Goal: Task Accomplishment & Management: Manage account settings

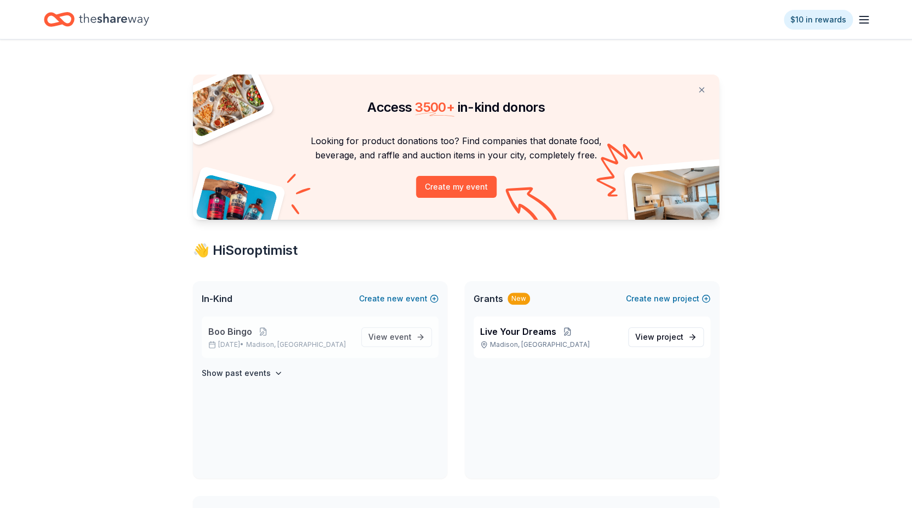
click at [215, 329] on span "Boo Bingo" at bounding box center [230, 331] width 44 height 13
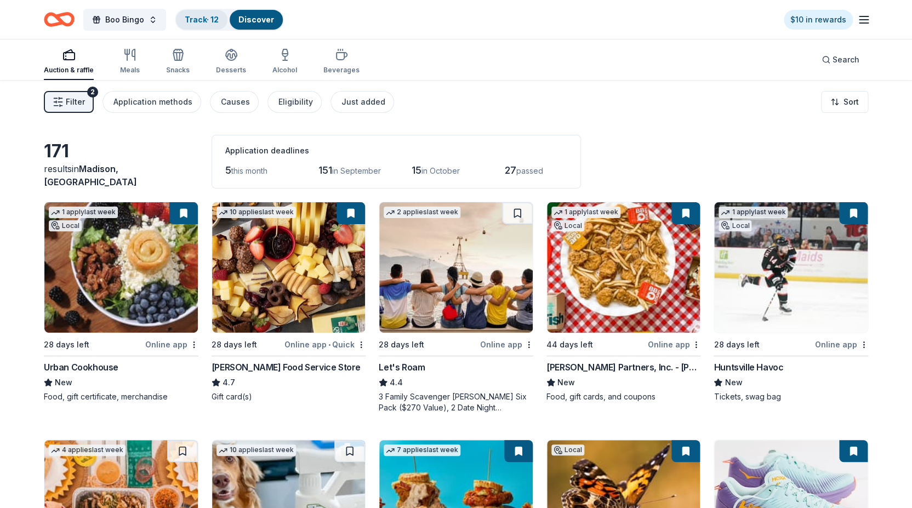
click at [205, 18] on link "Track · 12" at bounding box center [202, 19] width 34 height 9
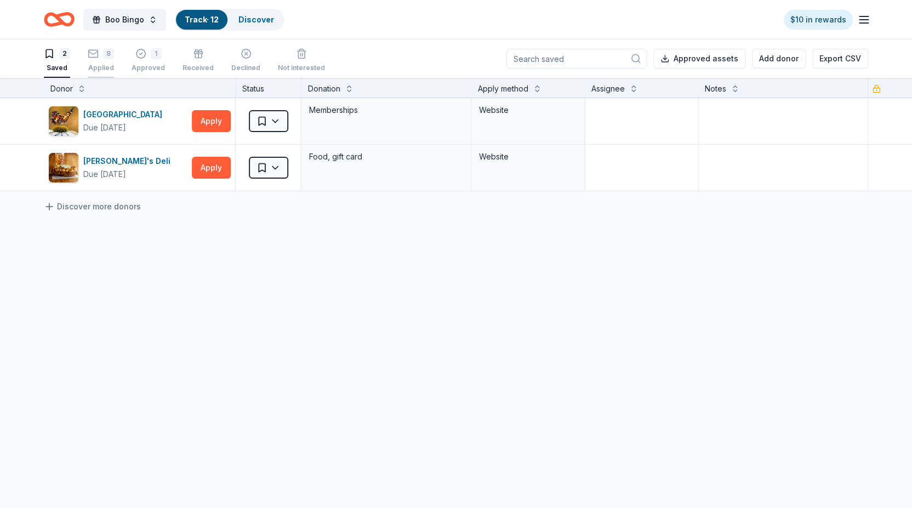
click at [100, 58] on div "8" at bounding box center [101, 53] width 26 height 11
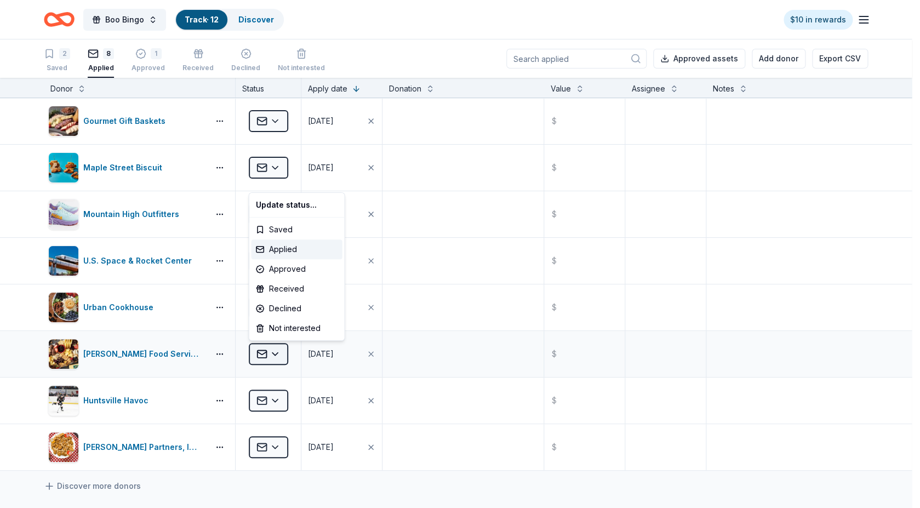
click at [279, 353] on html "Boo Bingo Track · 12 Discover $10 in rewards 2 Saved 8 Applied 1 Approved Recei…" at bounding box center [460, 254] width 920 height 508
click at [278, 288] on div "Received" at bounding box center [296, 289] width 91 height 20
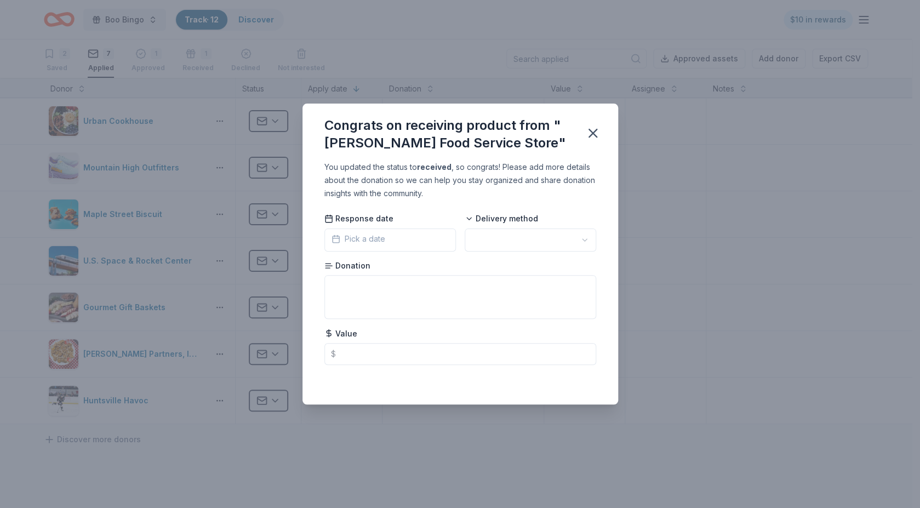
click at [350, 239] on span "Pick a date" at bounding box center [358, 238] width 54 height 13
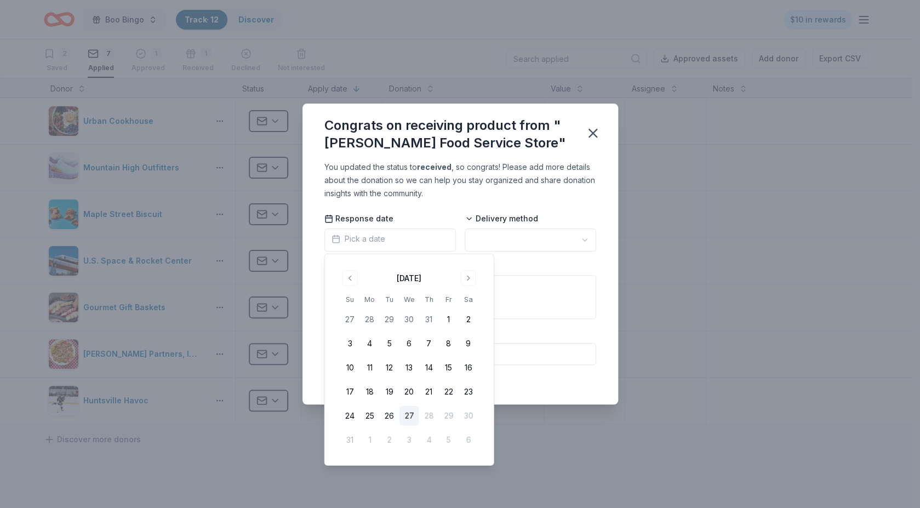
click at [409, 415] on button "27" at bounding box center [409, 416] width 20 height 20
click at [489, 237] on html "Boo Bingo Track · 12 Discover $10 in rewards 2 Saved 7 Applied 1 Approved 1 Rec…" at bounding box center [460, 254] width 920 height 508
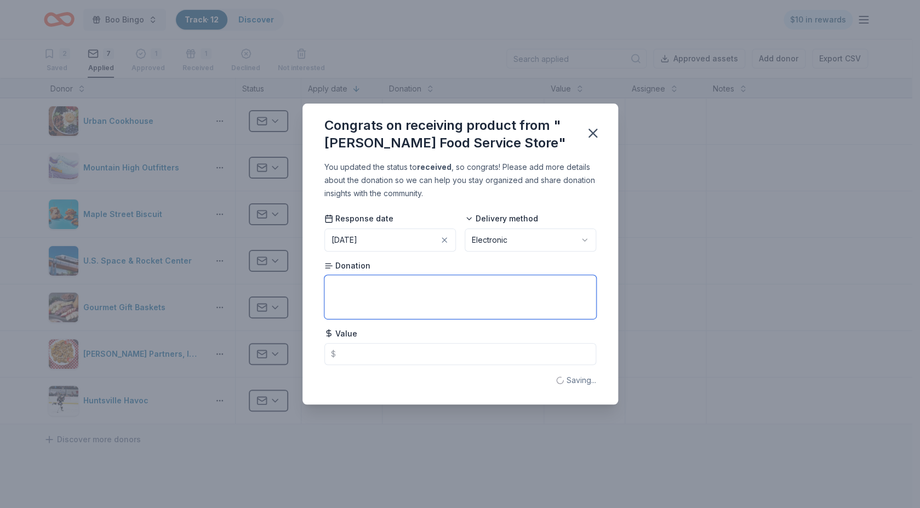
click at [344, 290] on textarea at bounding box center [460, 297] width 272 height 44
type textarea "Coupon for !0% off purchases for our event at [PERSON_NAME] Foods."
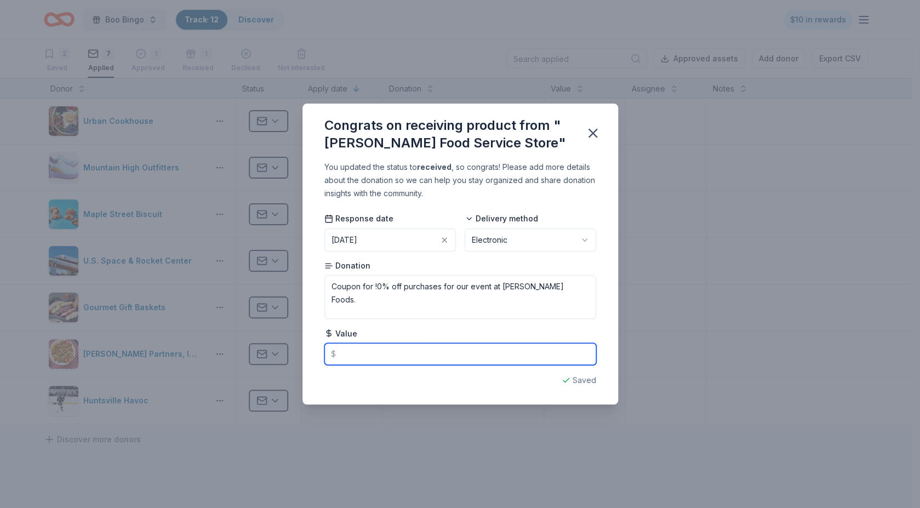
click at [359, 354] on input "text" at bounding box center [460, 354] width 272 height 22
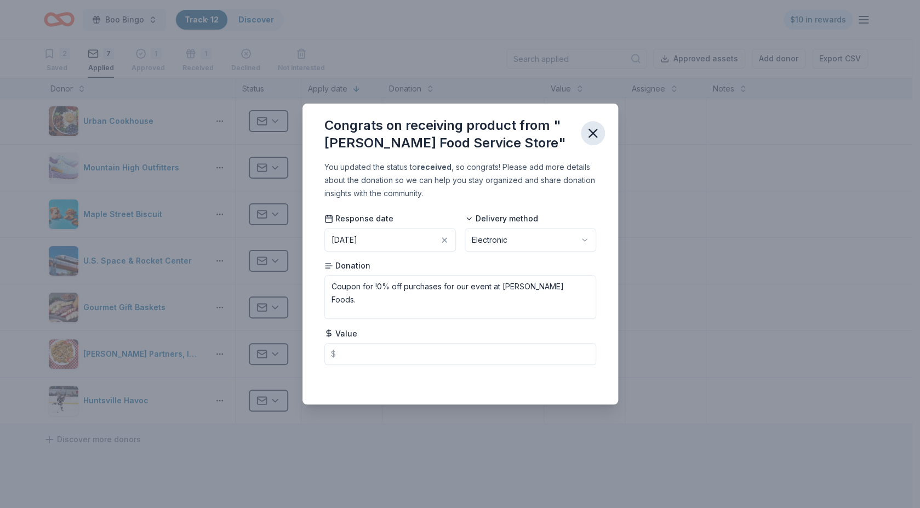
click at [592, 134] on icon "button" at bounding box center [593, 133] width 8 height 8
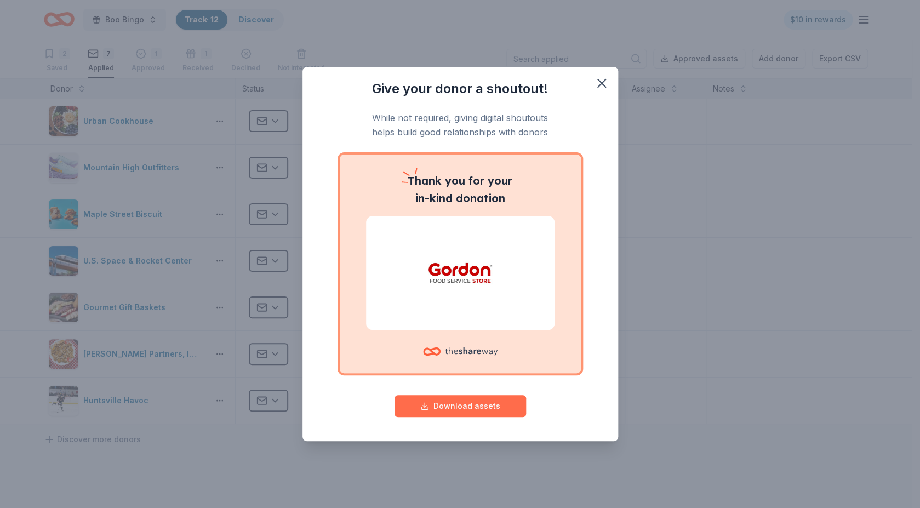
click at [465, 404] on button "Download assets" at bounding box center [459, 406] width 131 height 22
click at [603, 83] on icon "button" at bounding box center [601, 83] width 15 height 15
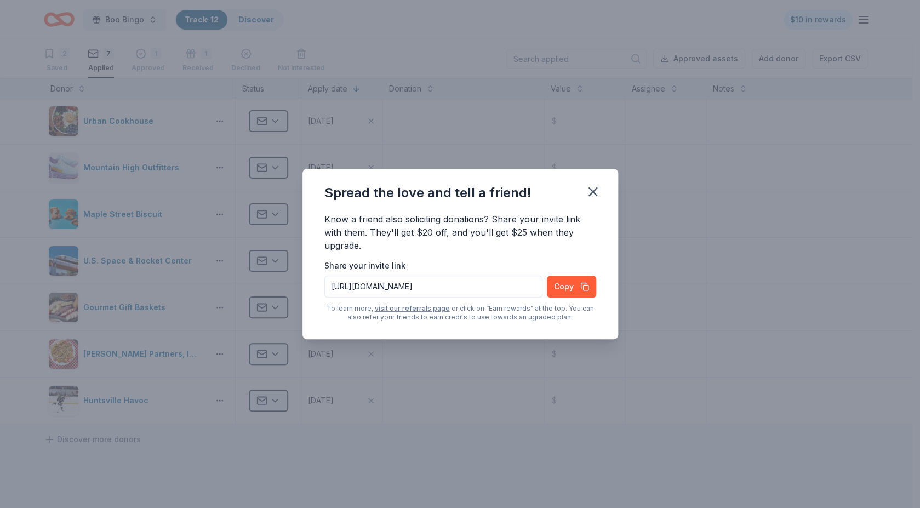
drag, startPoint x: 592, startPoint y: 192, endPoint x: 607, endPoint y: 248, distance: 57.8
click at [607, 248] on div "Spread the love and tell a friend! Know a friend also soliciting donations? Sha…" at bounding box center [460, 254] width 316 height 170
drag, startPoint x: 329, startPoint y: 289, endPoint x: 712, endPoint y: 300, distance: 383.1
click at [618, 300] on div "Know a friend also soliciting donations? Share your invite link with them. They…" at bounding box center [460, 276] width 316 height 127
click at [558, 288] on button "Copy" at bounding box center [571, 287] width 49 height 22
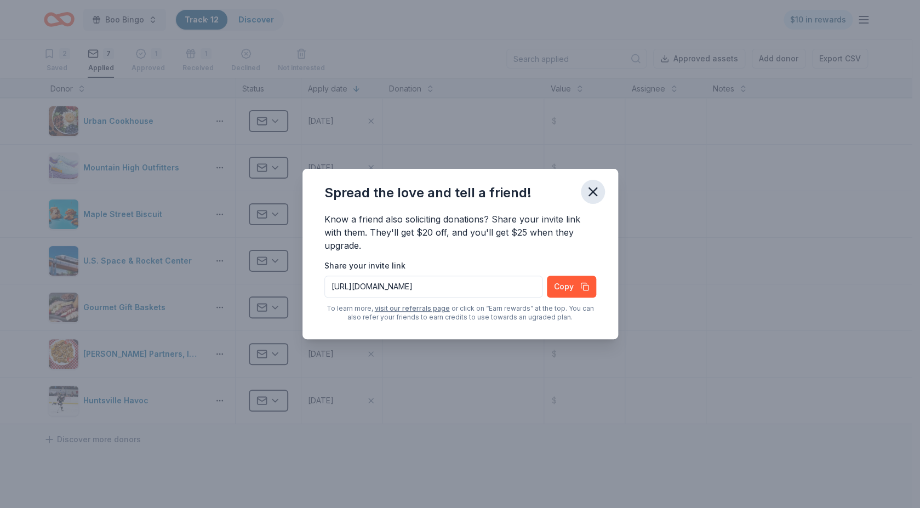
click at [591, 191] on icon "button" at bounding box center [593, 192] width 8 height 8
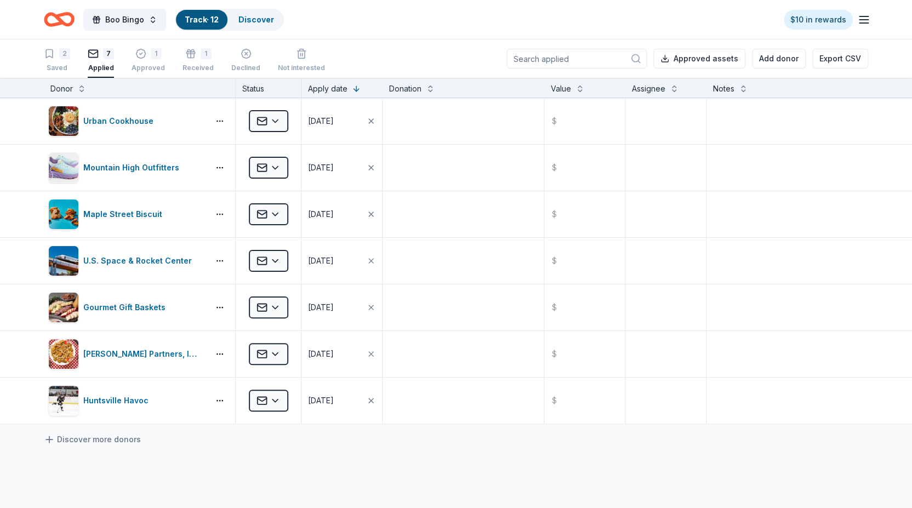
click at [196, 19] on link "Track · 12" at bounding box center [202, 19] width 34 height 9
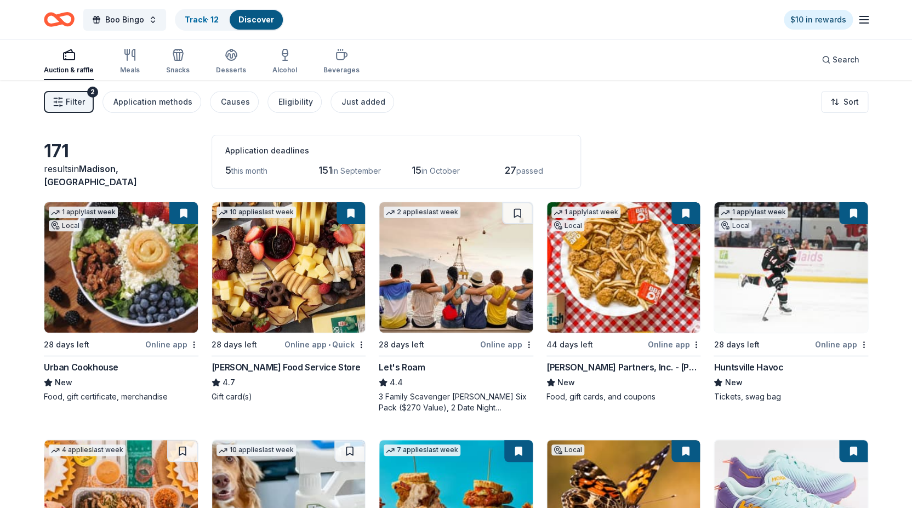
click at [81, 107] on span "Filter" at bounding box center [75, 101] width 19 height 13
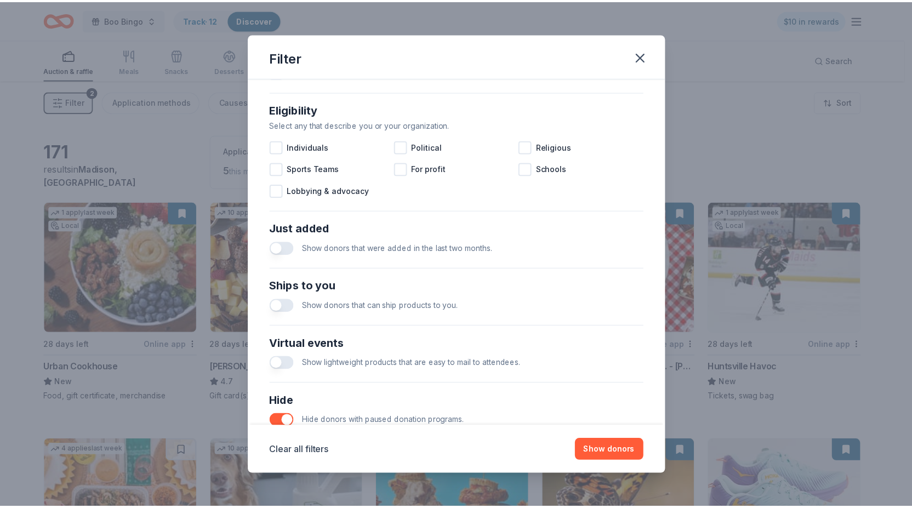
scroll to position [374, 0]
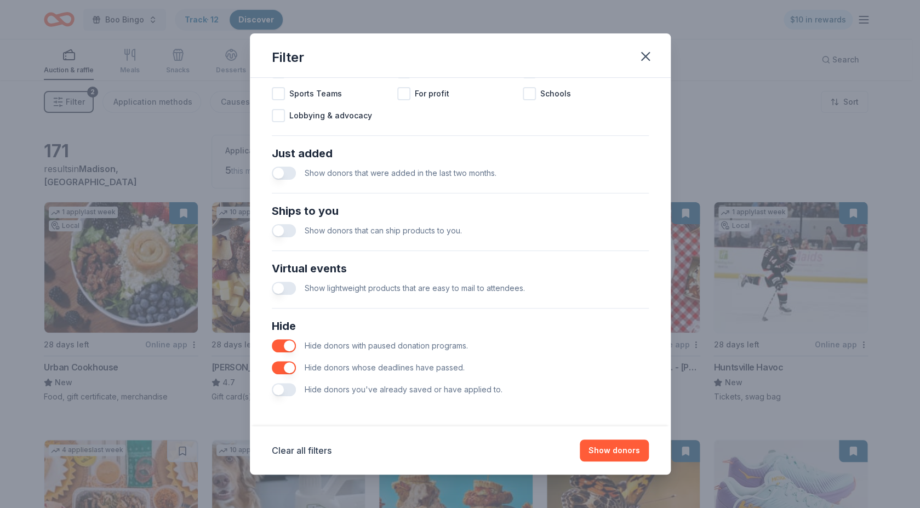
click at [278, 387] on button "button" at bounding box center [284, 389] width 24 height 13
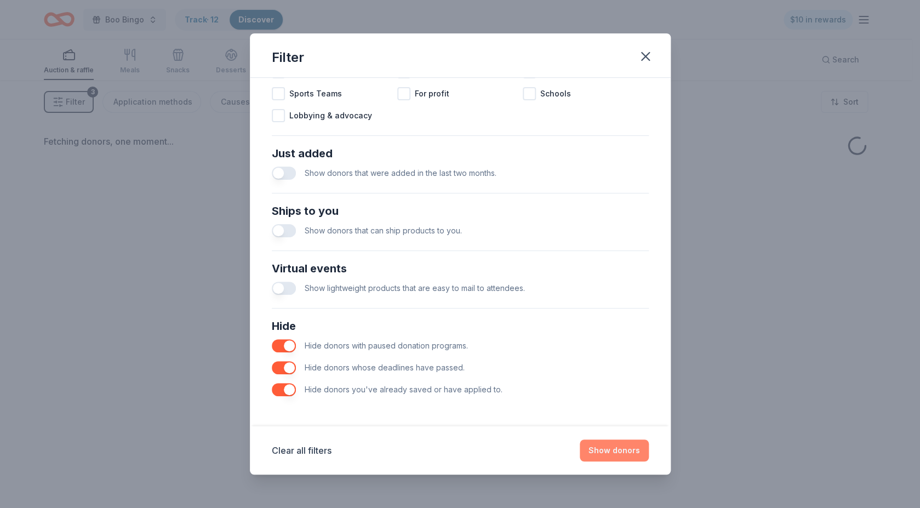
click at [610, 453] on button "Show donors" at bounding box center [614, 450] width 69 height 22
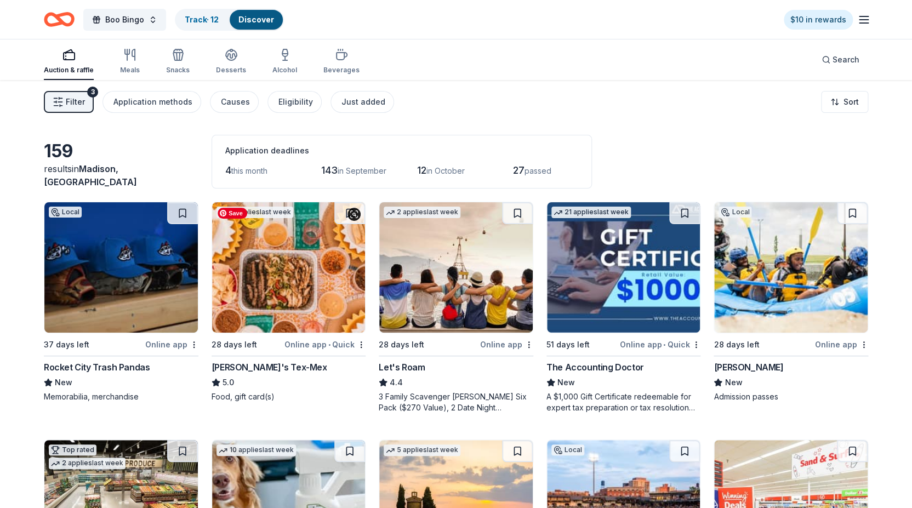
click at [274, 282] on img at bounding box center [288, 267] width 153 height 130
click at [317, 255] on img at bounding box center [288, 267] width 153 height 130
click at [63, 97] on icon "button" at bounding box center [58, 101] width 11 height 11
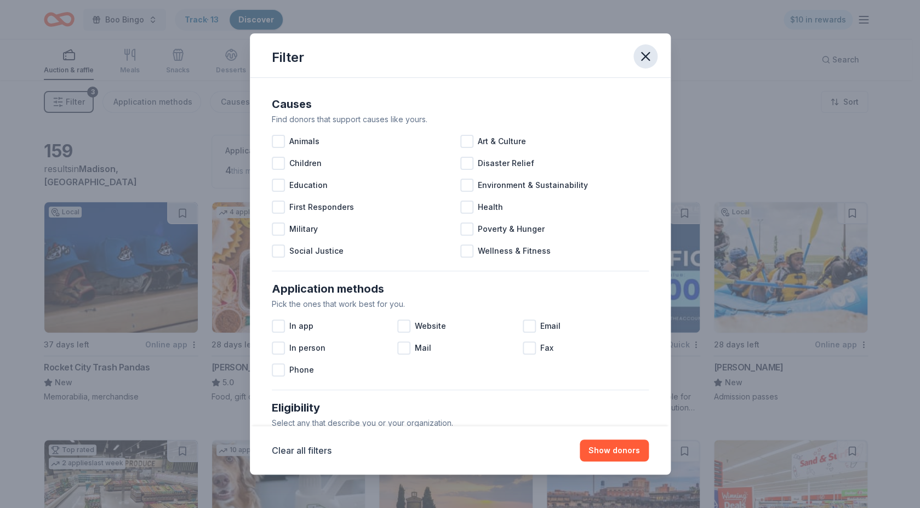
click at [647, 56] on icon "button" at bounding box center [645, 56] width 15 height 15
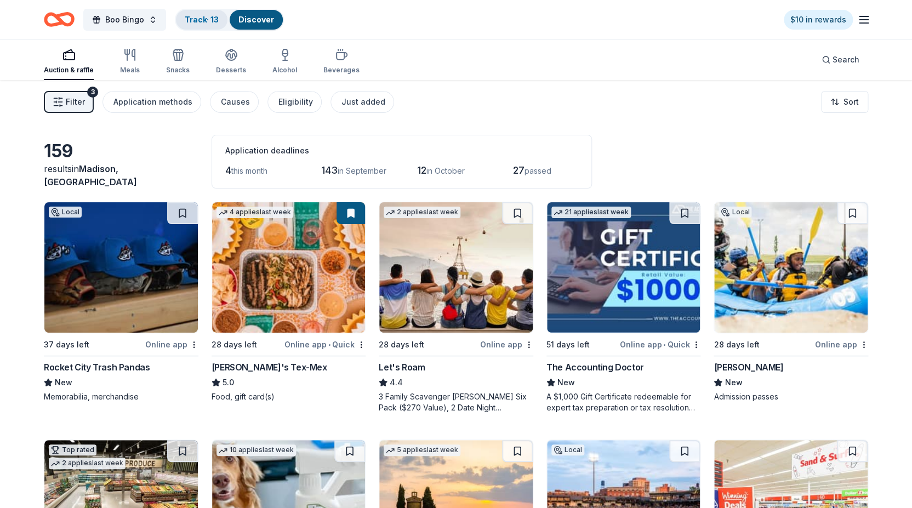
click at [197, 16] on link "Track · 13" at bounding box center [202, 19] width 34 height 9
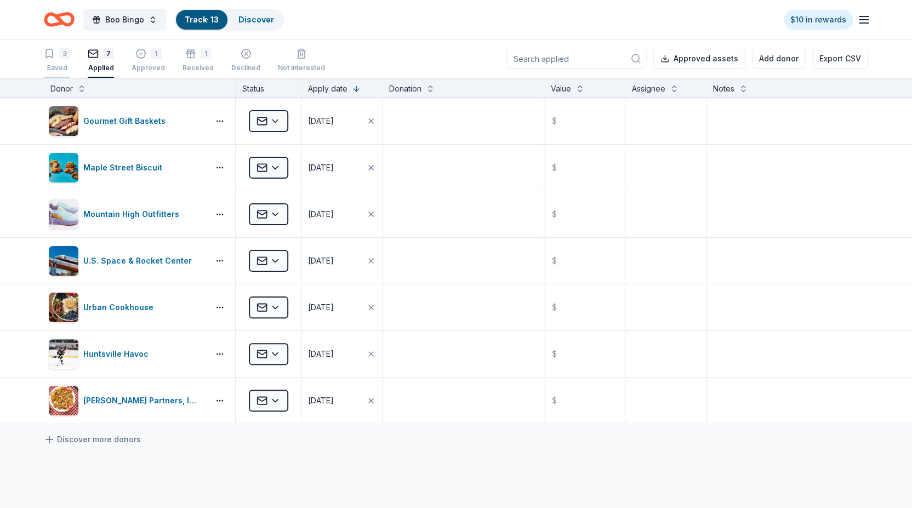
click at [51, 56] on icon "button" at bounding box center [49, 53] width 11 height 11
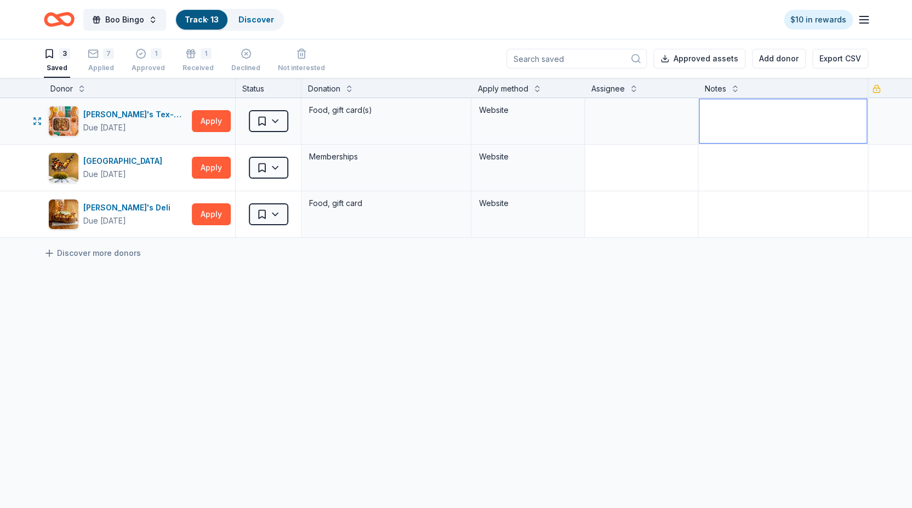
click at [753, 117] on textarea at bounding box center [782, 121] width 167 height 44
type textarea "Requires solicitation delivery to the local manager."
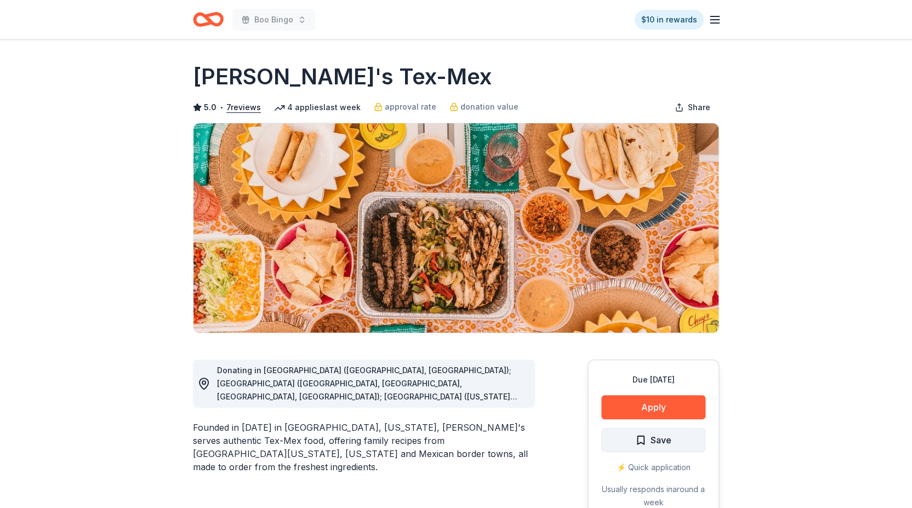
click at [654, 440] on span "Save" at bounding box center [660, 440] width 21 height 14
